Goal: Transaction & Acquisition: Purchase product/service

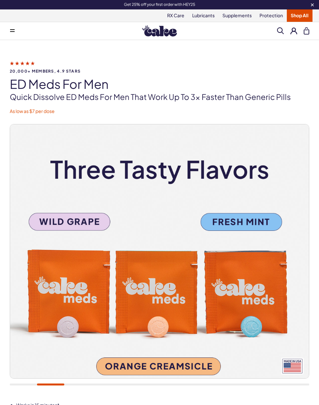
click at [13, 32] on span at bounding box center [12, 30] width 5 height 3
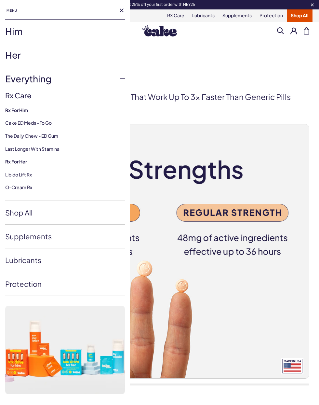
click at [18, 214] on link "Shop All" at bounding box center [65, 212] width 120 height 23
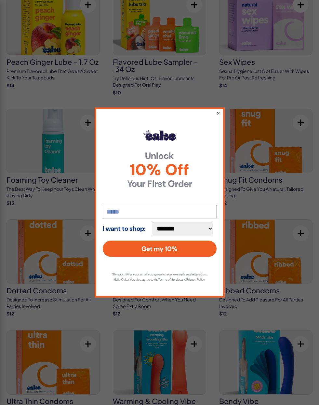
scroll to position [1355, 0]
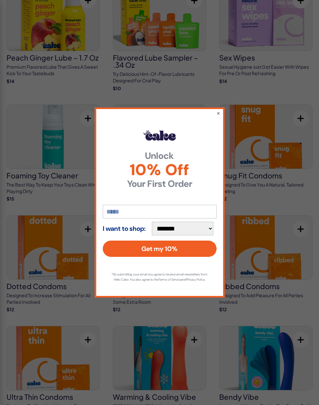
click at [217, 133] on div "**********" at bounding box center [160, 202] width 130 height 190
click at [218, 116] on button "×" at bounding box center [219, 113] width 4 height 7
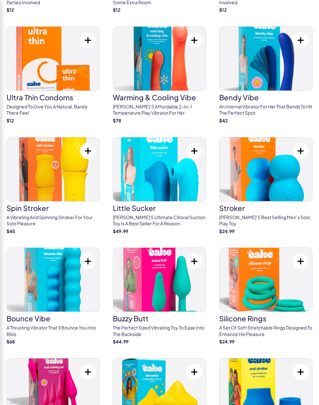
scroll to position [1648, 0]
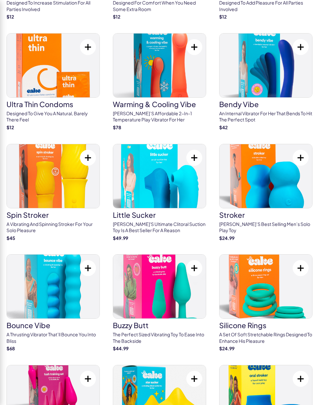
click at [274, 221] on p "[PERSON_NAME]’s best selling men’s solo play toy" at bounding box center [265, 227] width 93 height 13
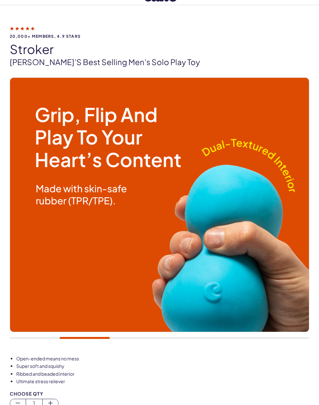
scroll to position [26, 0]
